Goal: Transaction & Acquisition: Purchase product/service

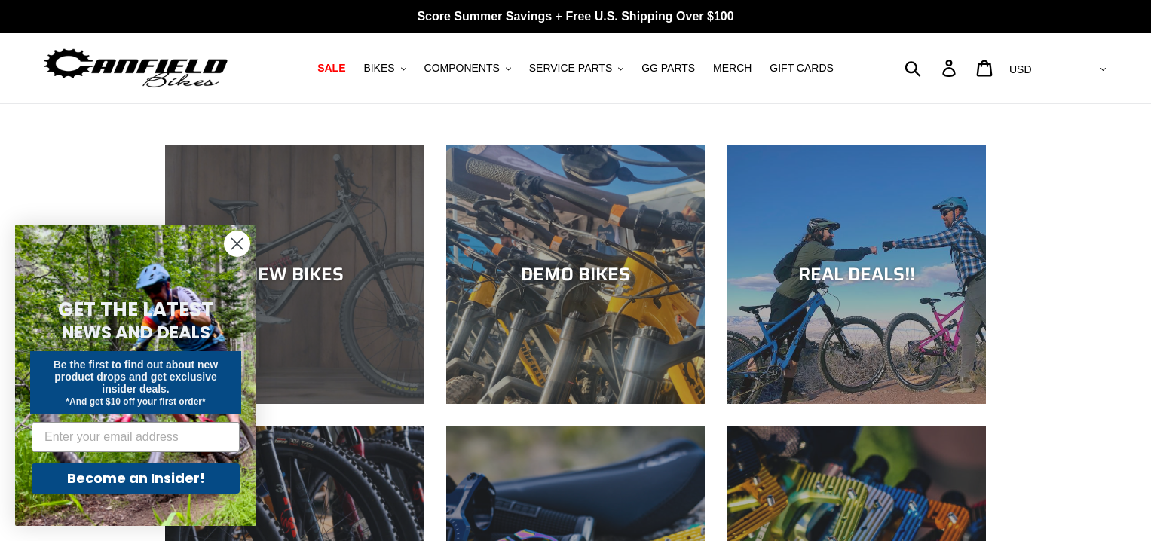
drag, startPoint x: 237, startPoint y: 246, endPoint x: 362, endPoint y: 218, distance: 127.4
click at [241, 245] on circle "Close dialog" at bounding box center [237, 243] width 25 height 25
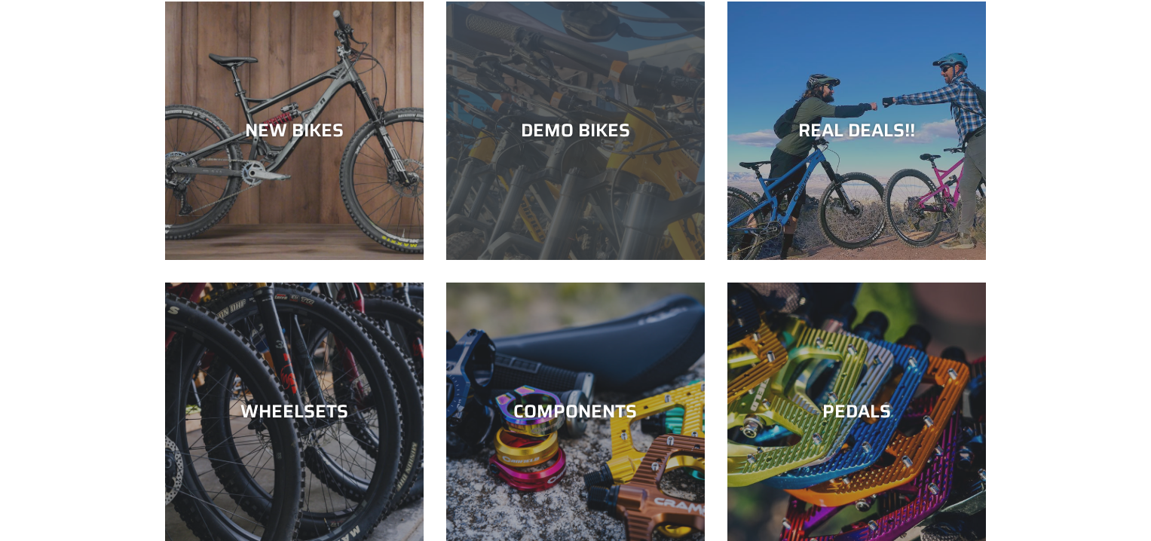
scroll to position [5, 0]
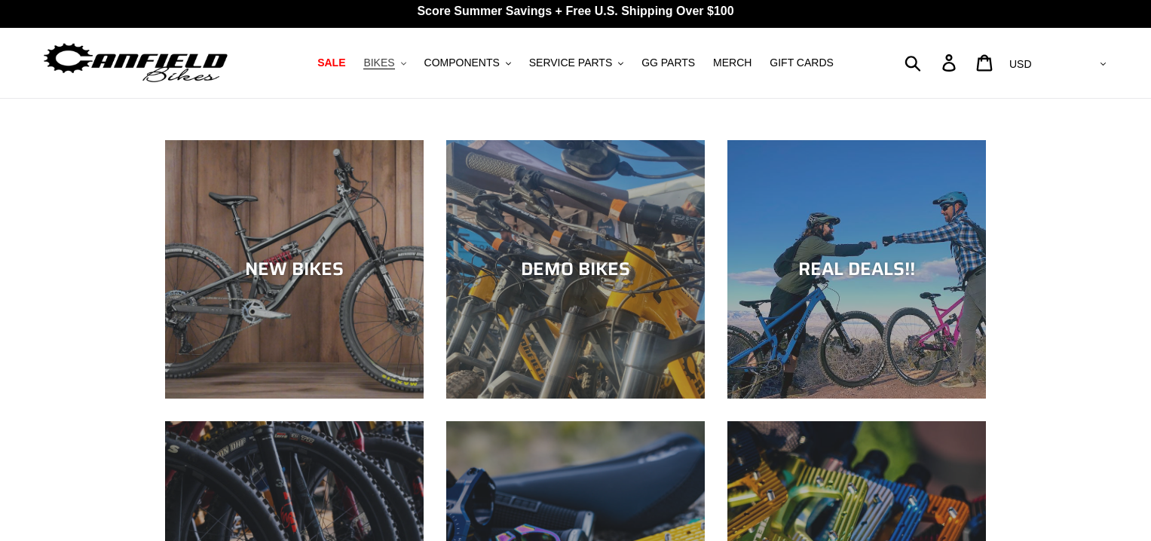
click at [390, 61] on span "BIKES" at bounding box center [378, 63] width 31 height 13
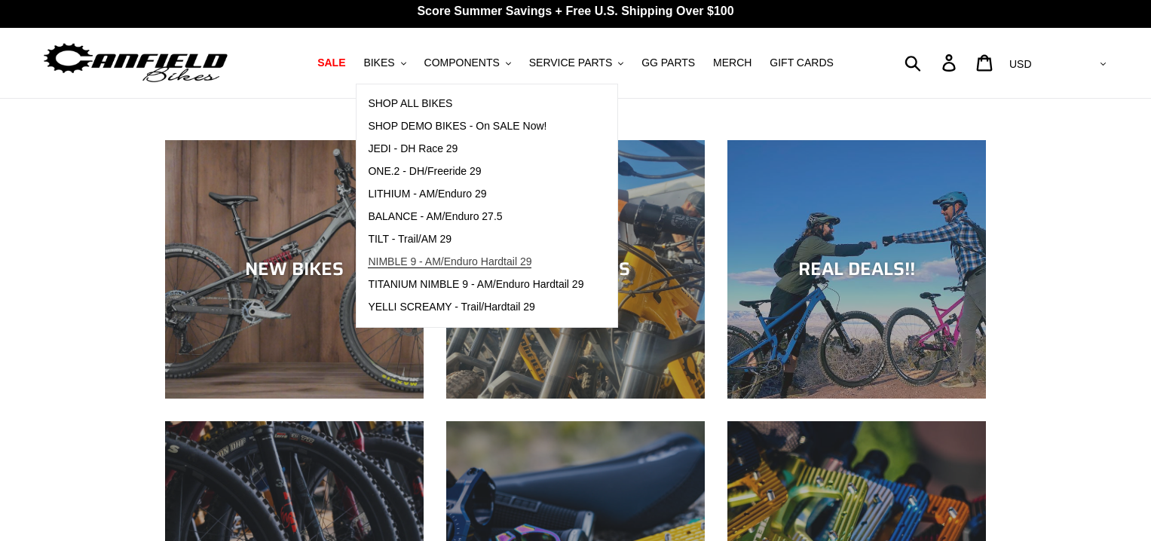
click at [402, 259] on span "NIMBLE 9 - AM/Enduro Hardtail 29" at bounding box center [450, 261] width 164 height 13
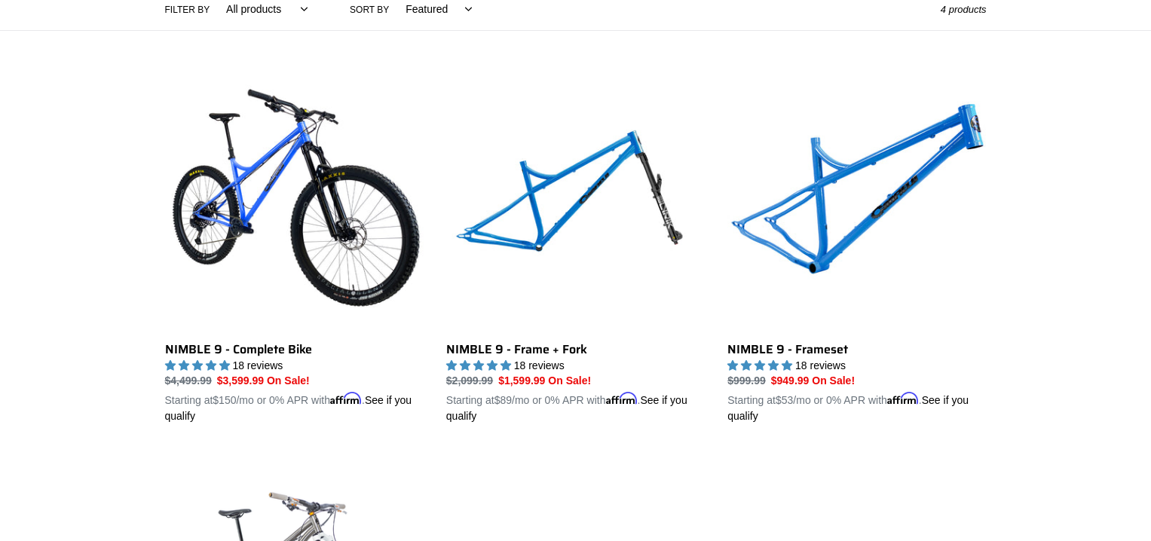
scroll to position [379, 0]
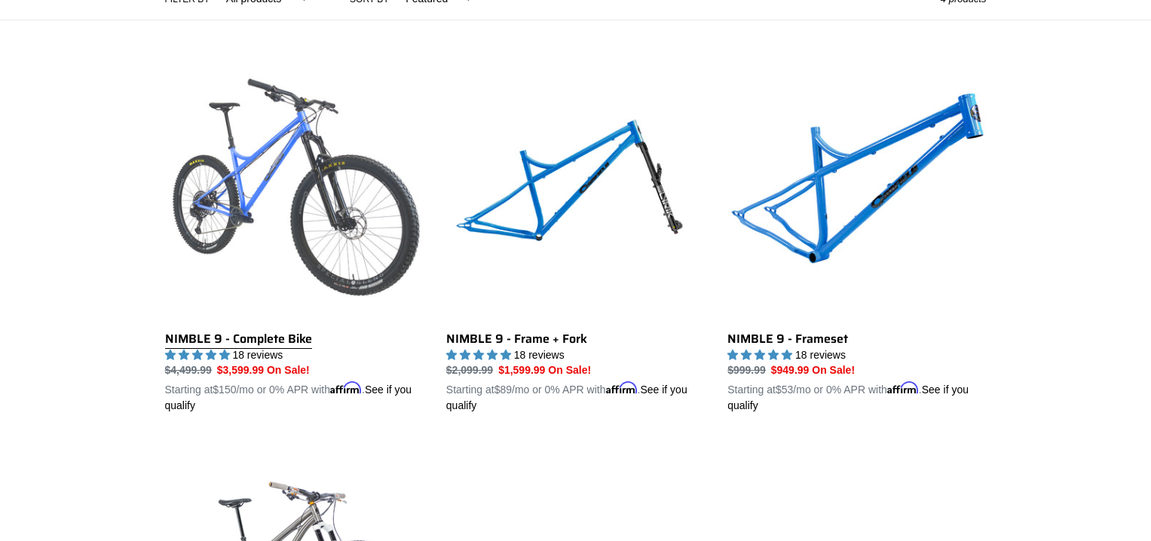
click at [258, 212] on link "NIMBLE 9 - Complete Bike" at bounding box center [294, 238] width 259 height 353
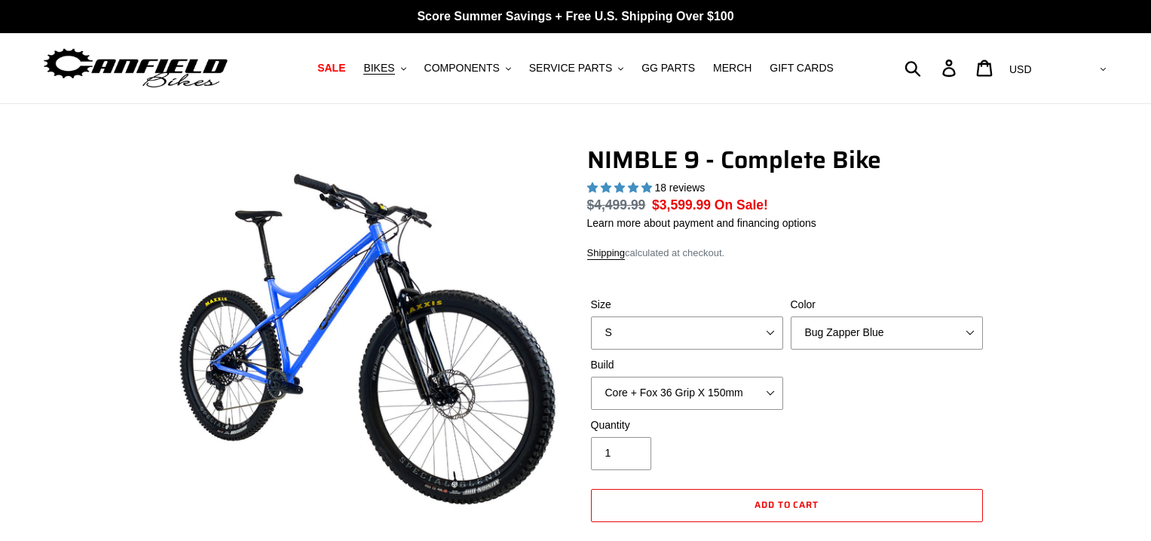
select select "highest-rating"
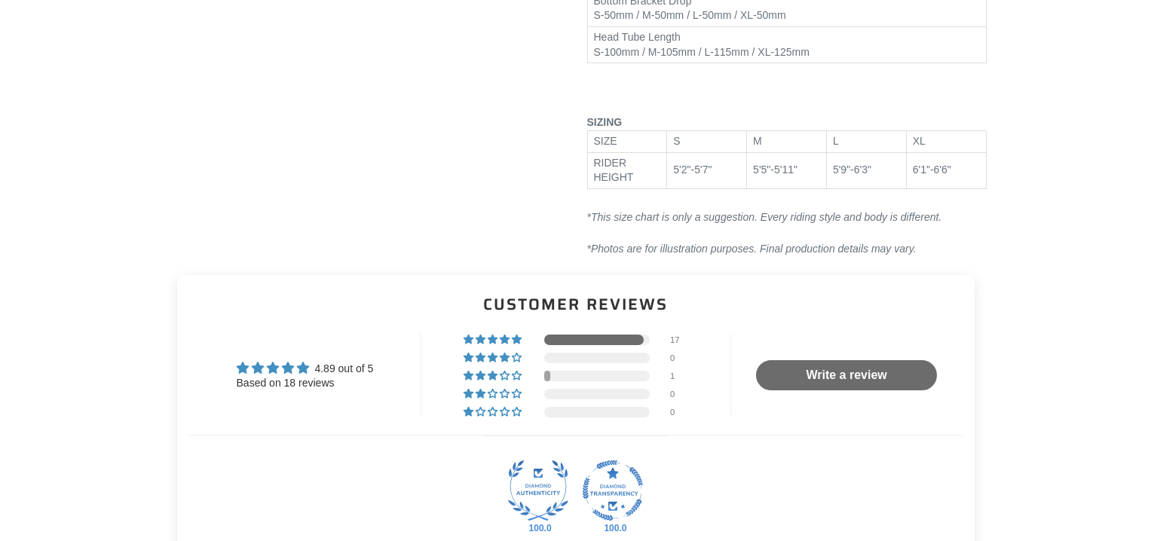
scroll to position [2354, 0]
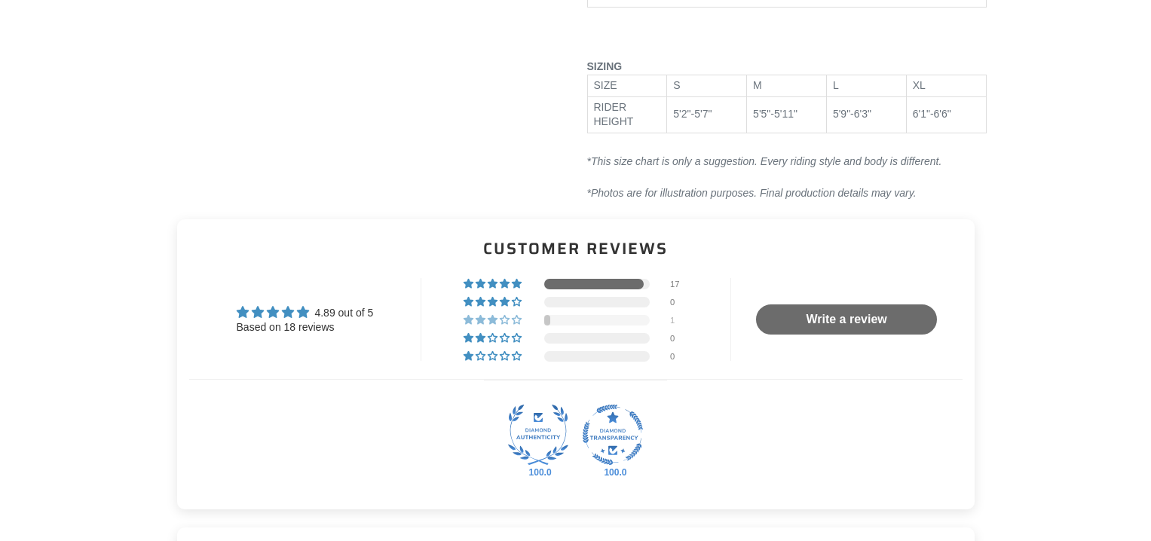
click at [612, 326] on div at bounding box center [597, 320] width 106 height 11
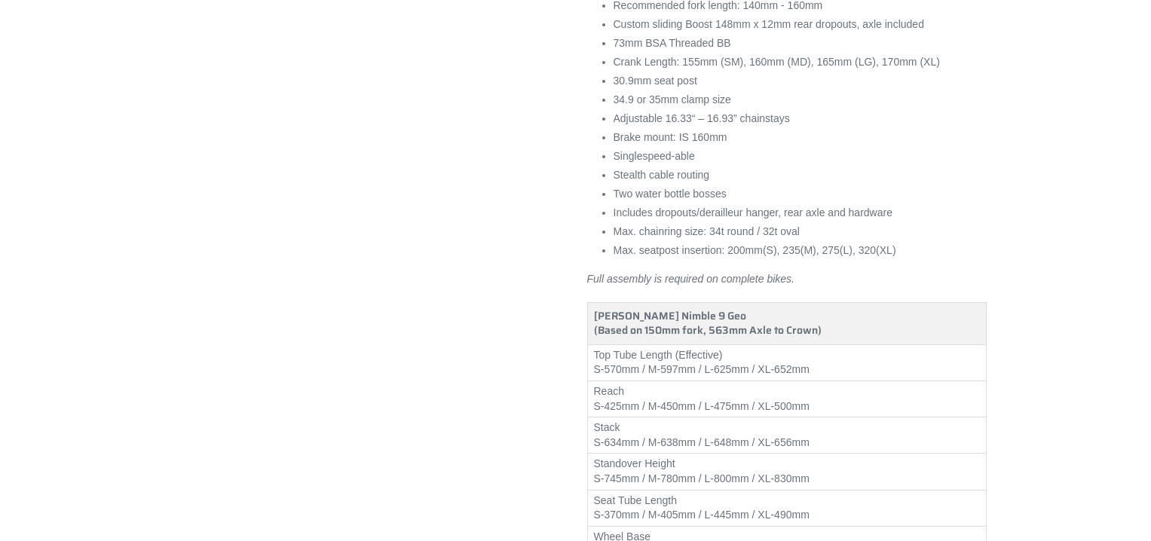
scroll to position [1581, 0]
